Goal: Task Accomplishment & Management: Complete application form

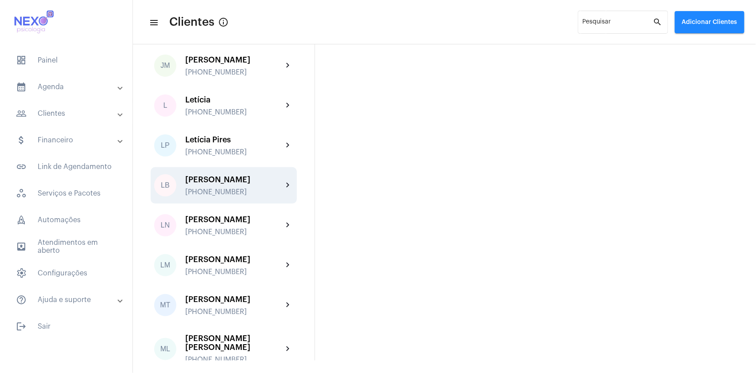
scroll to position [768, 0]
click at [226, 188] on div "[PHONE_NUMBER]" at bounding box center [234, 192] width 98 height 8
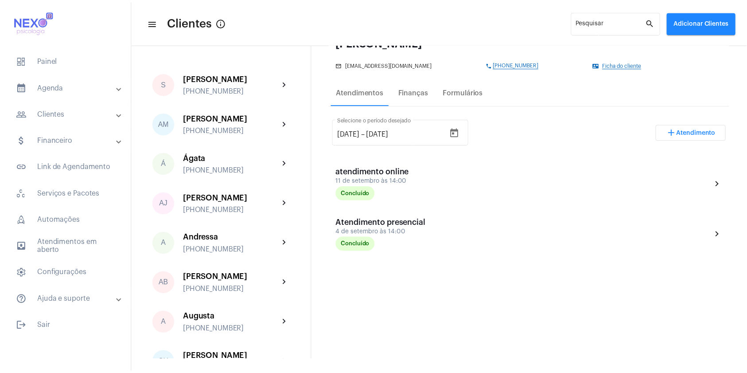
scroll to position [118, 0]
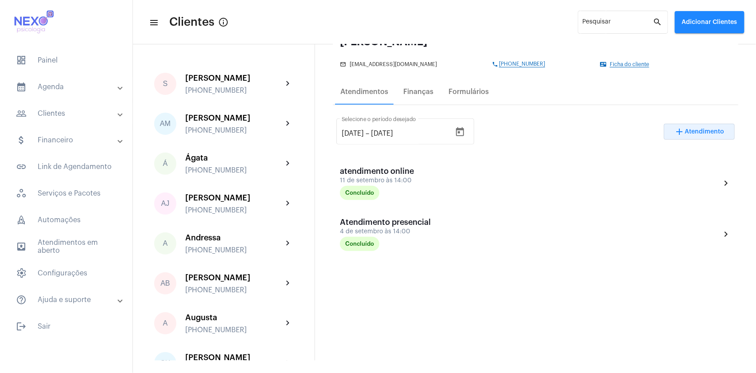
click at [689, 134] on span "Atendimento" at bounding box center [704, 132] width 39 height 6
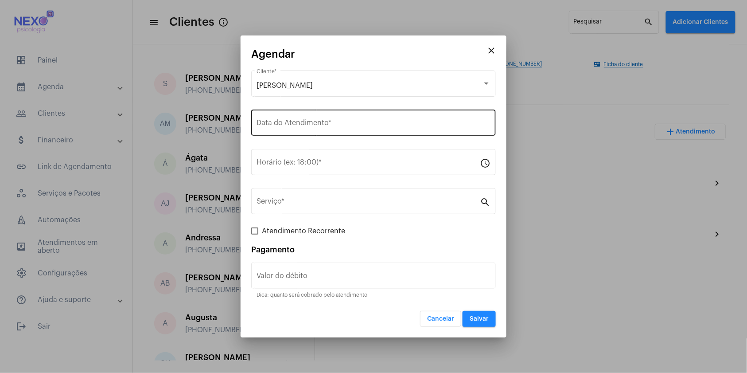
click at [359, 120] on div "Data do Atendimento *" at bounding box center [374, 122] width 234 height 28
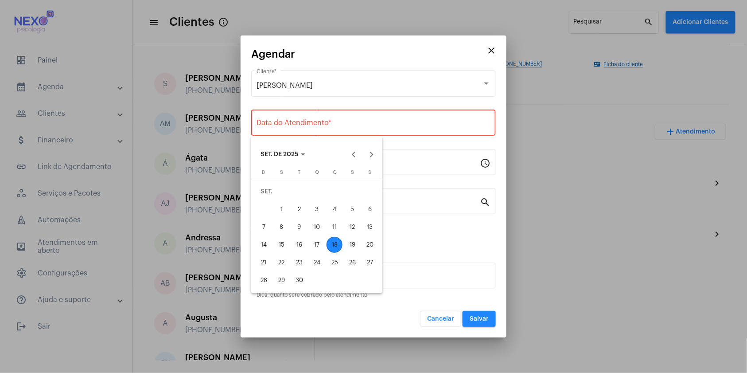
click at [335, 246] on div "18" at bounding box center [335, 245] width 16 height 16
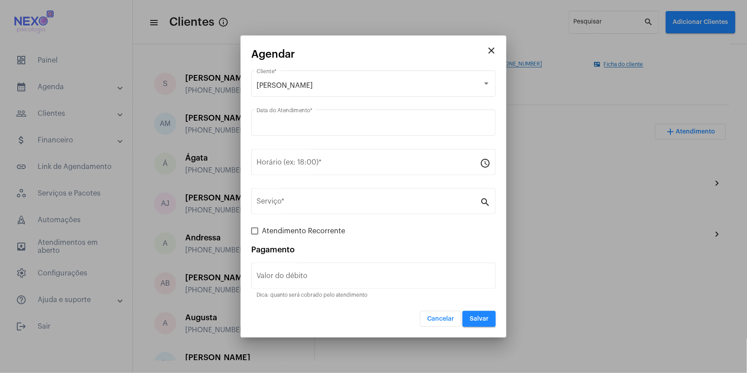
type input "[DATE]"
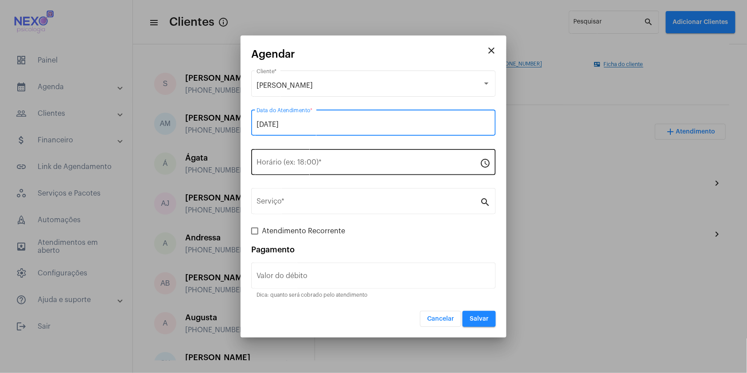
click at [336, 164] on input "Horário (ex: 18:00) *" at bounding box center [368, 164] width 223 height 8
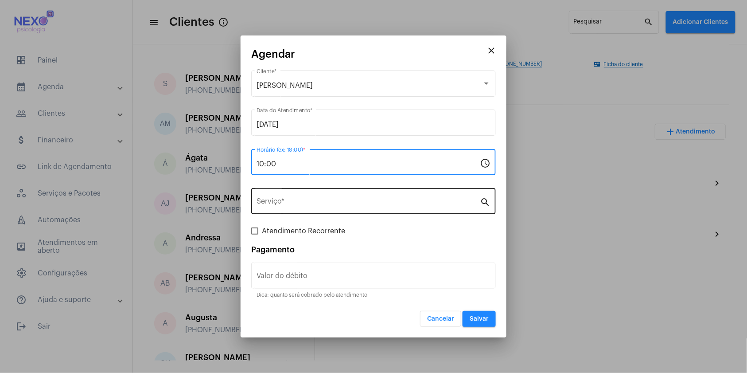
type input "10:00"
click at [342, 202] on input "Serviço *" at bounding box center [368, 203] width 223 height 8
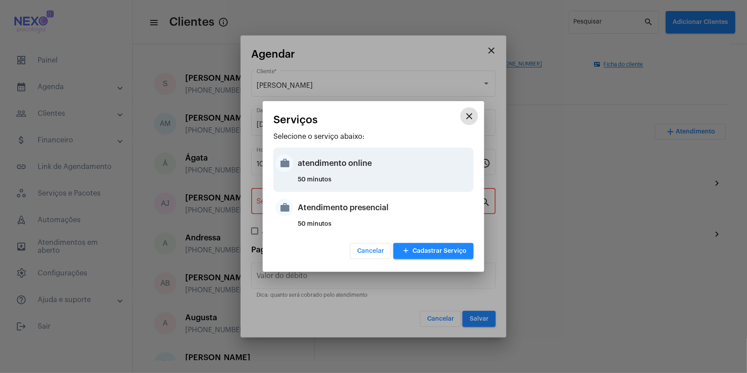
click at [357, 161] on div "atendimento online" at bounding box center [385, 163] width 174 height 27
type input "atendimento online"
type input "R$ 150"
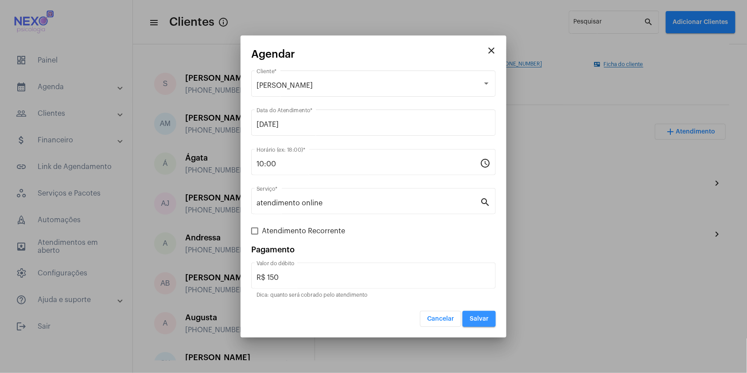
click at [480, 321] on span "Salvar" at bounding box center [479, 319] width 19 height 6
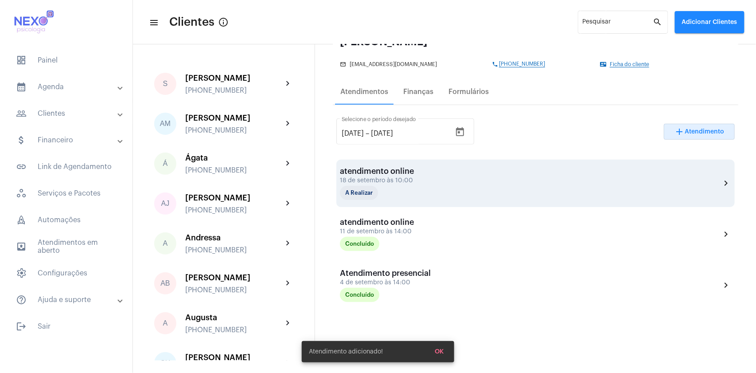
click at [412, 168] on div "atendimento online" at bounding box center [384, 171] width 89 height 9
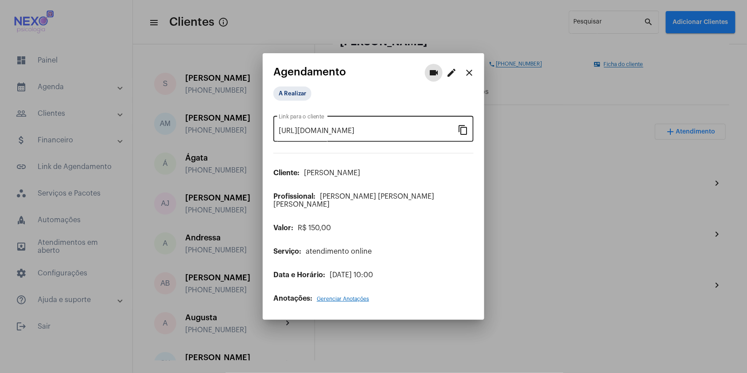
click at [463, 131] on mat-icon "content_copy" at bounding box center [463, 129] width 11 height 11
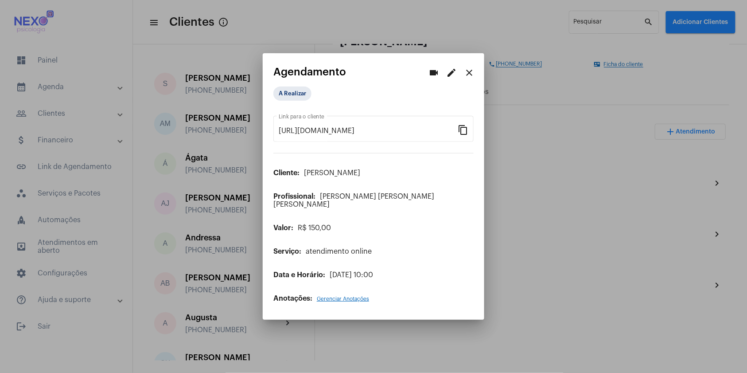
click at [551, 297] on div at bounding box center [373, 186] width 747 height 373
